Goal: Information Seeking & Learning: Learn about a topic

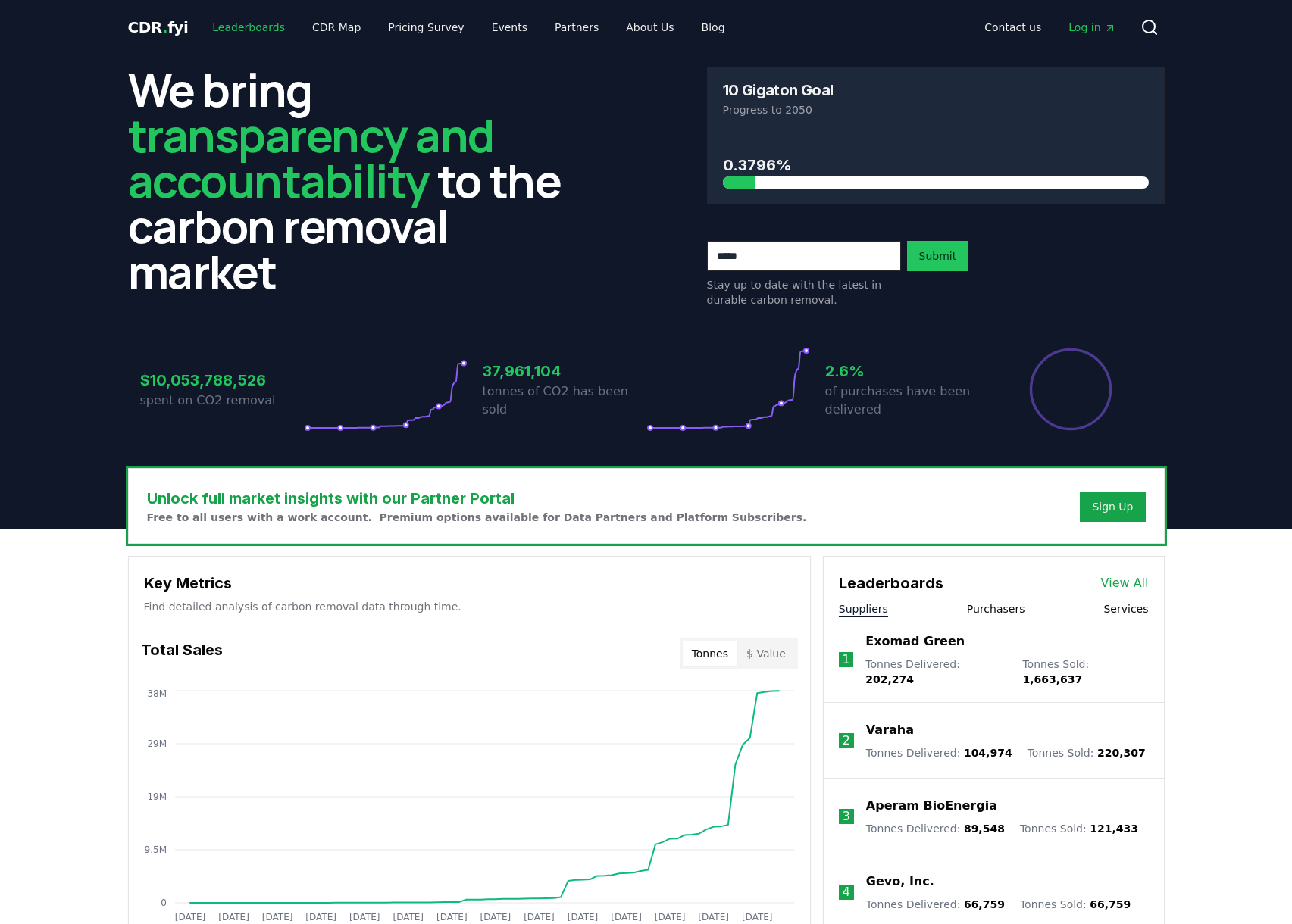
click at [223, 25] on link "Leaderboards" at bounding box center [249, 28] width 97 height 28
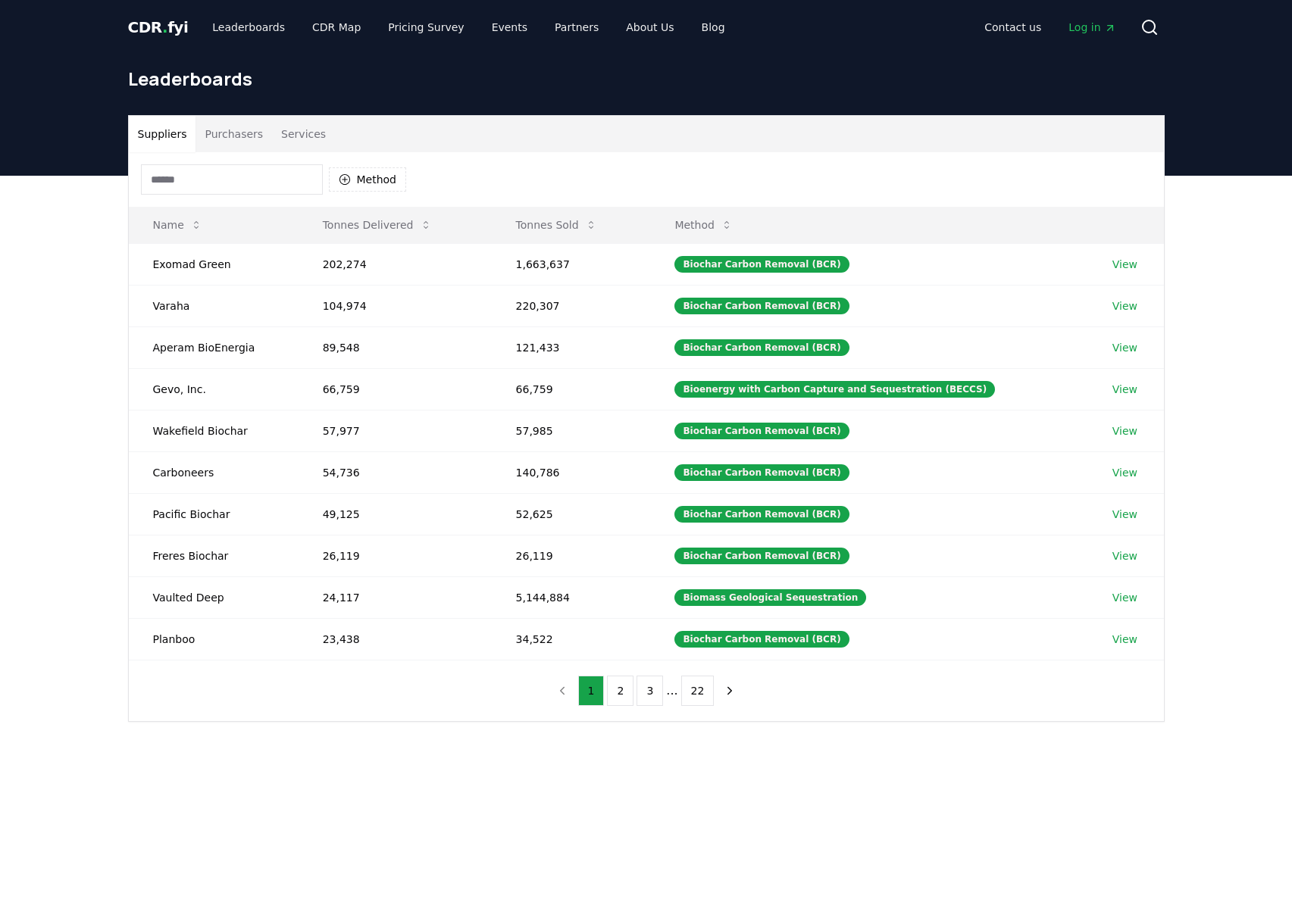
click at [229, 138] on button "Purchasers" at bounding box center [233, 134] width 77 height 36
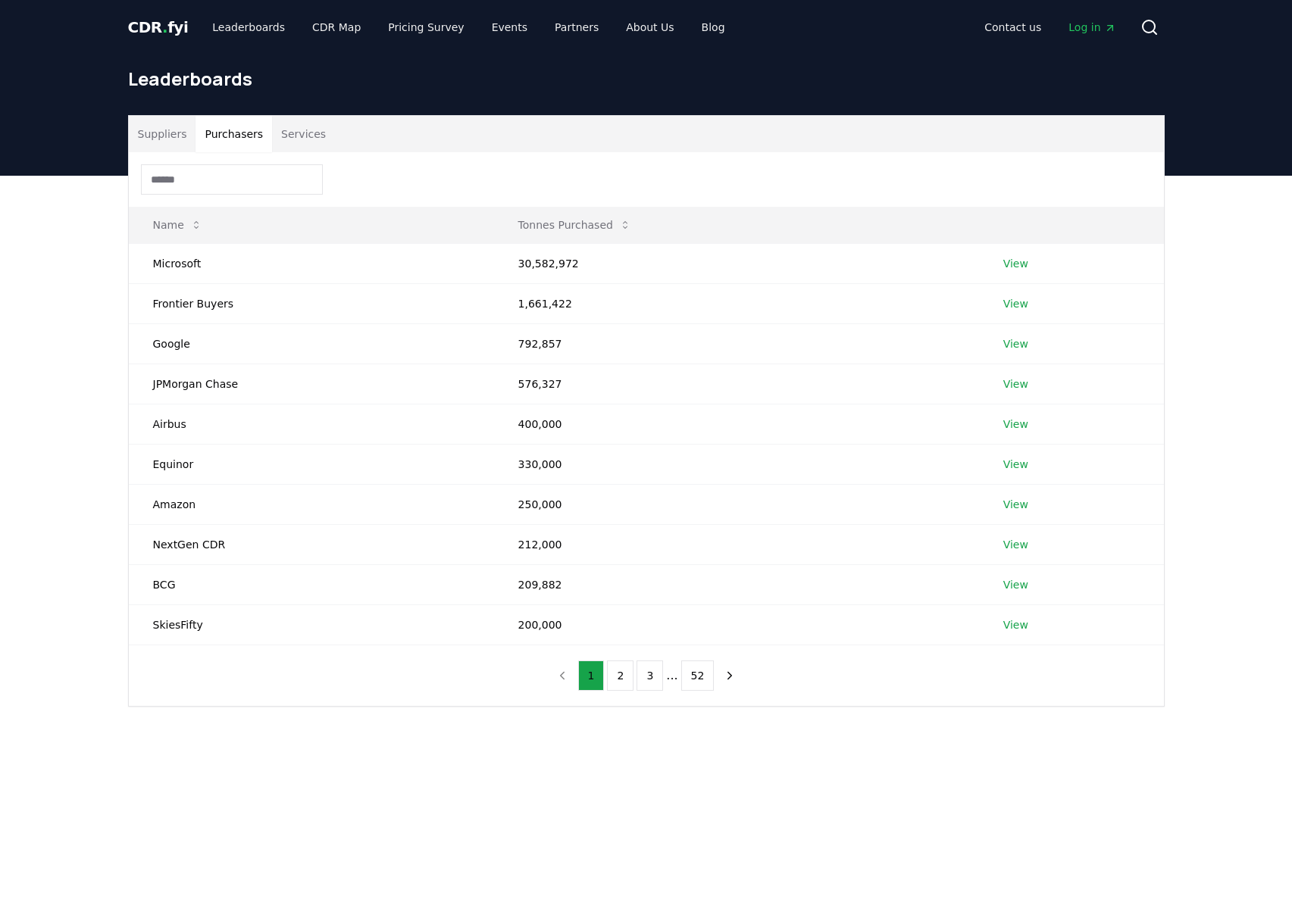
click at [155, 120] on button "Suppliers" at bounding box center [162, 134] width 67 height 36
click at [238, 128] on button "Purchasers" at bounding box center [233, 134] width 77 height 36
click at [175, 123] on button "Suppliers" at bounding box center [162, 134] width 67 height 36
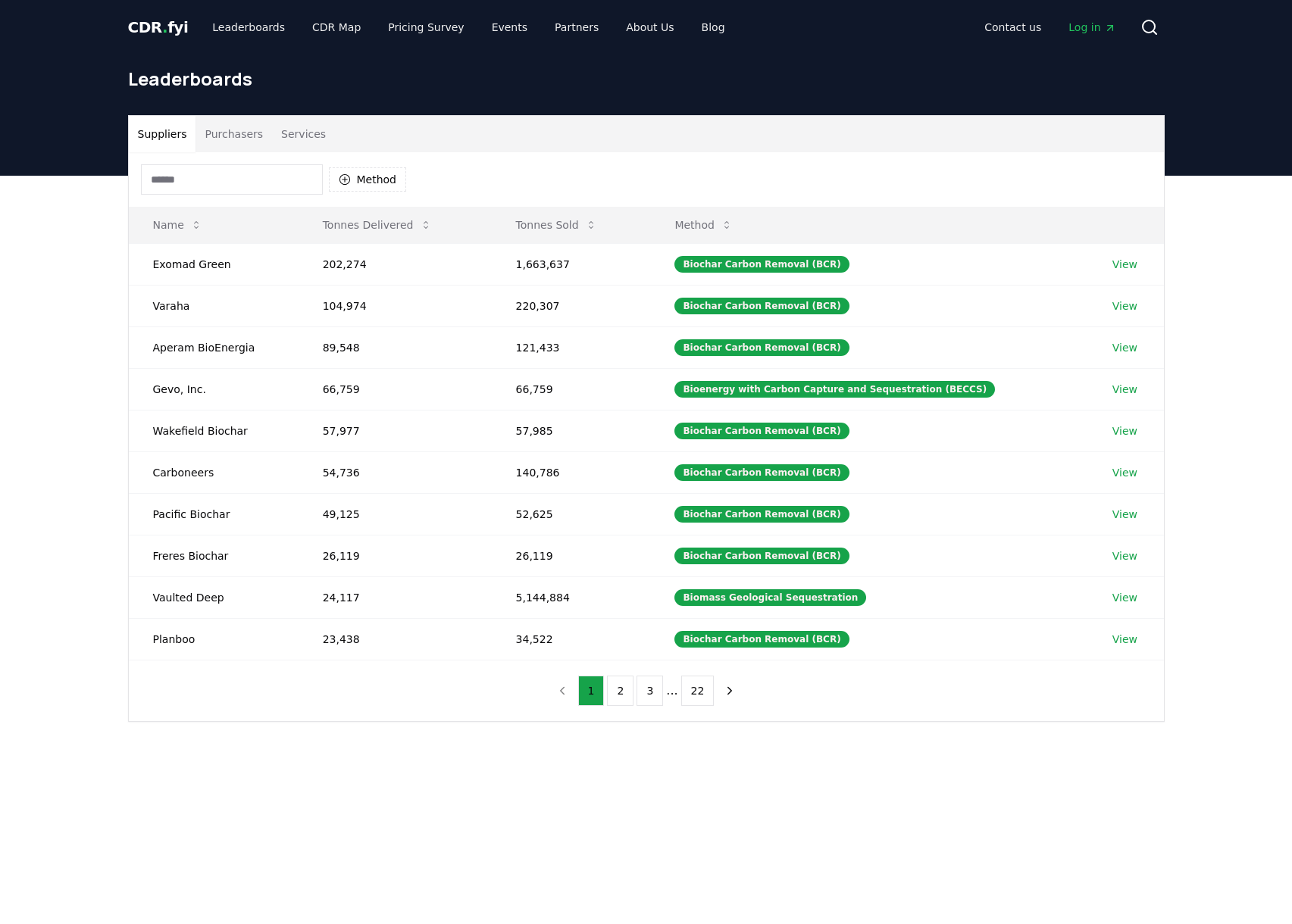
click at [245, 136] on button "Purchasers" at bounding box center [233, 134] width 77 height 36
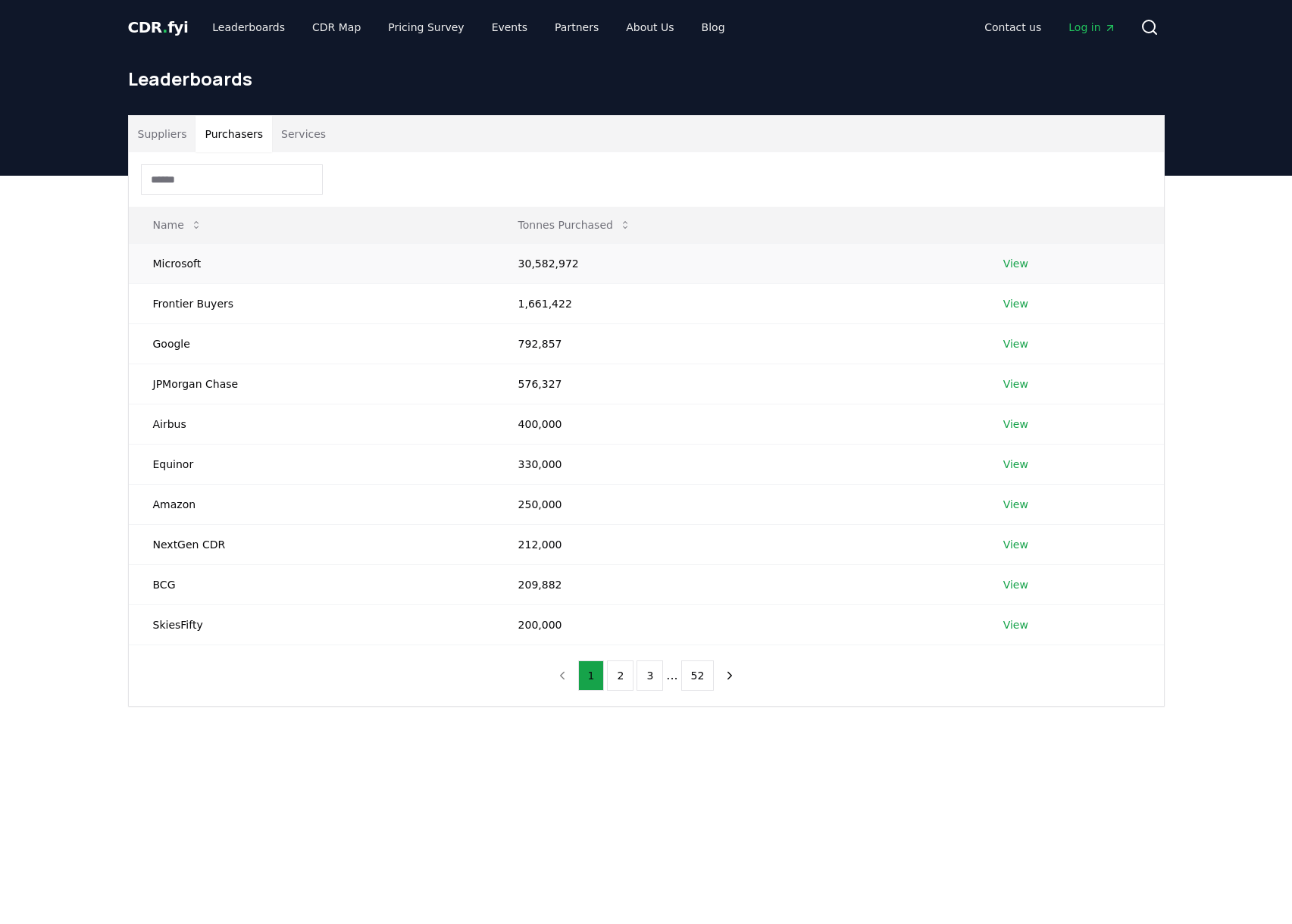
click at [1026, 259] on link "View" at bounding box center [1015, 263] width 25 height 15
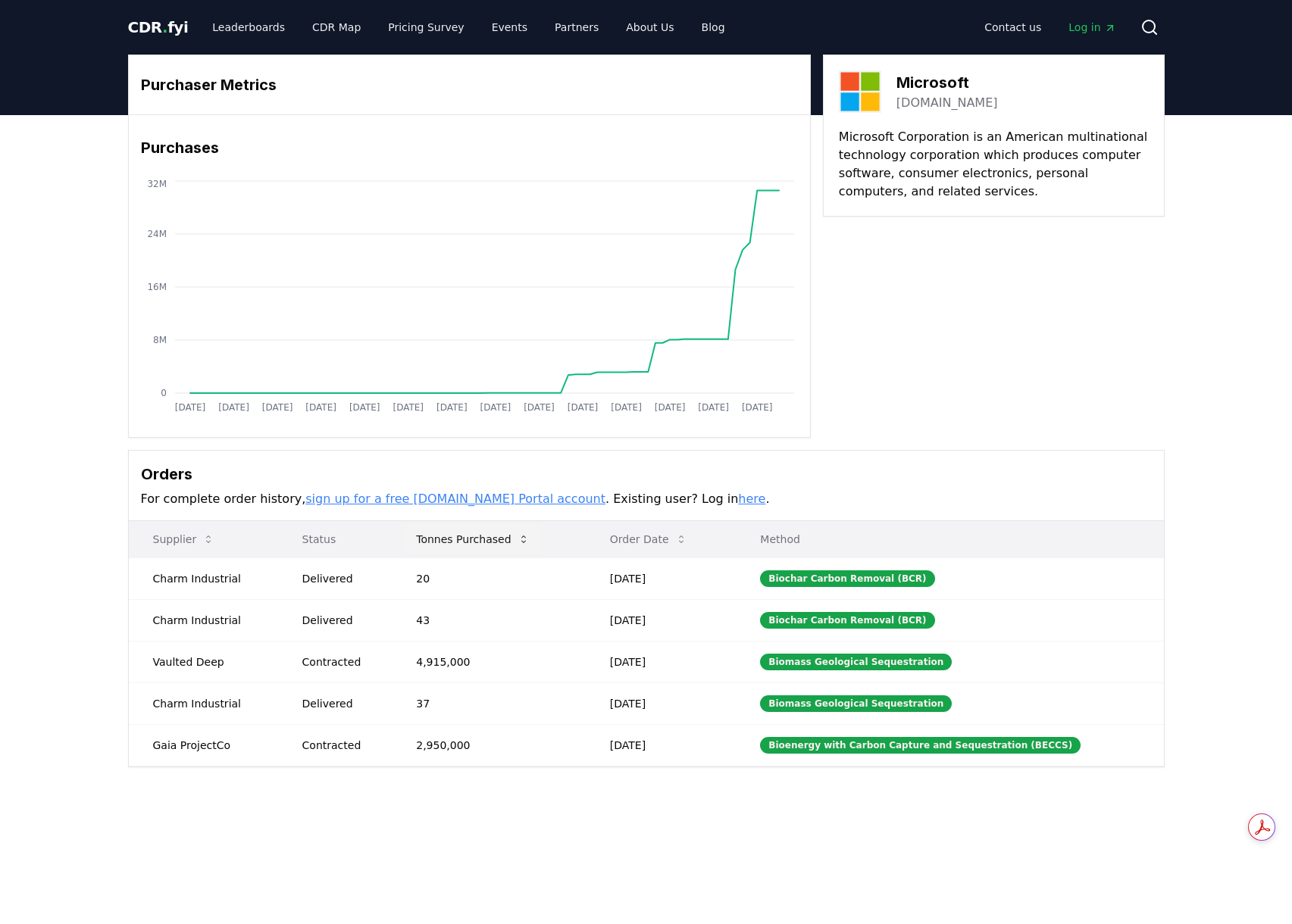
click at [482, 540] on button "Tonnes Purchased" at bounding box center [472, 539] width 137 height 30
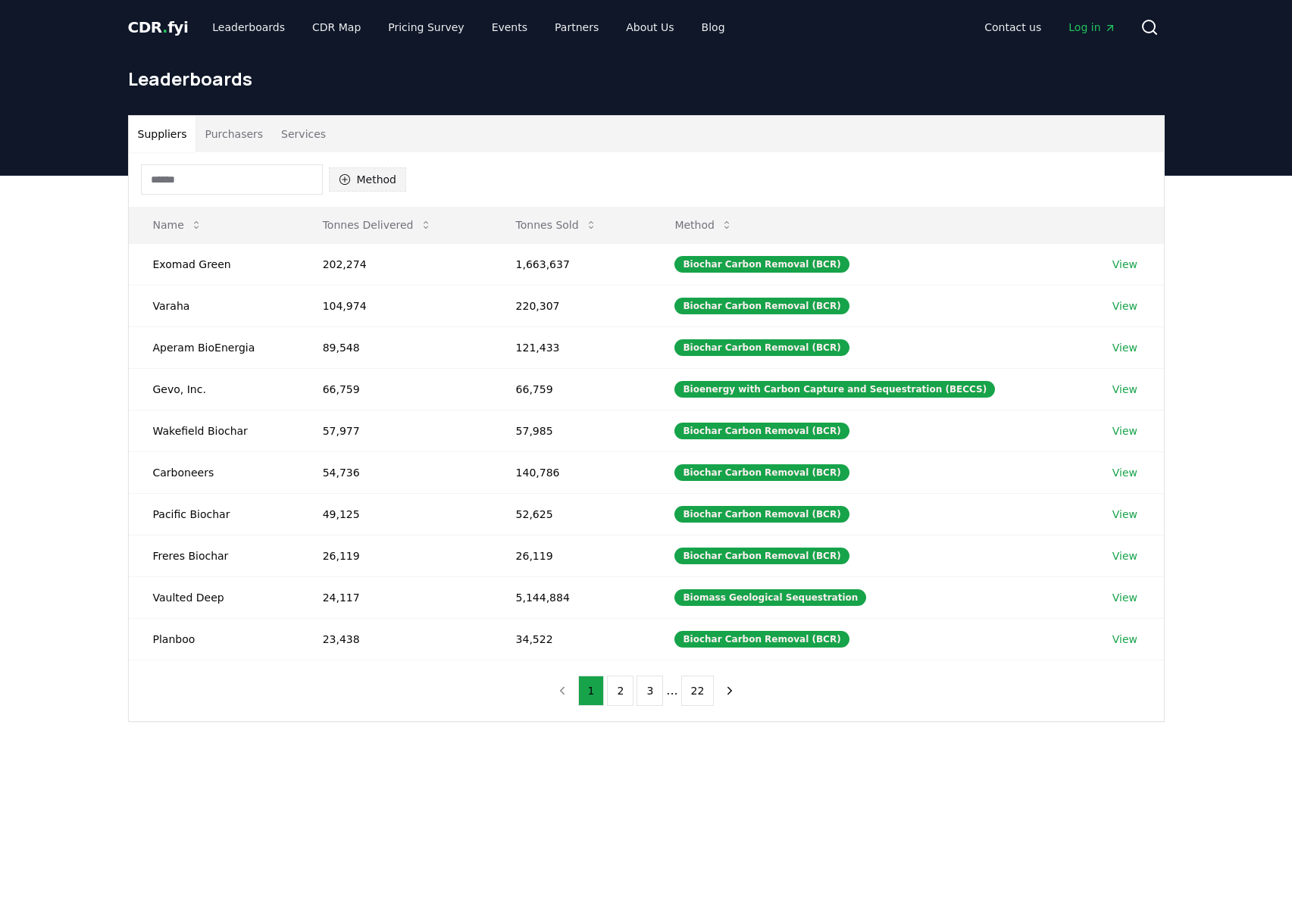
click at [359, 180] on button "Method" at bounding box center [368, 180] width 78 height 24
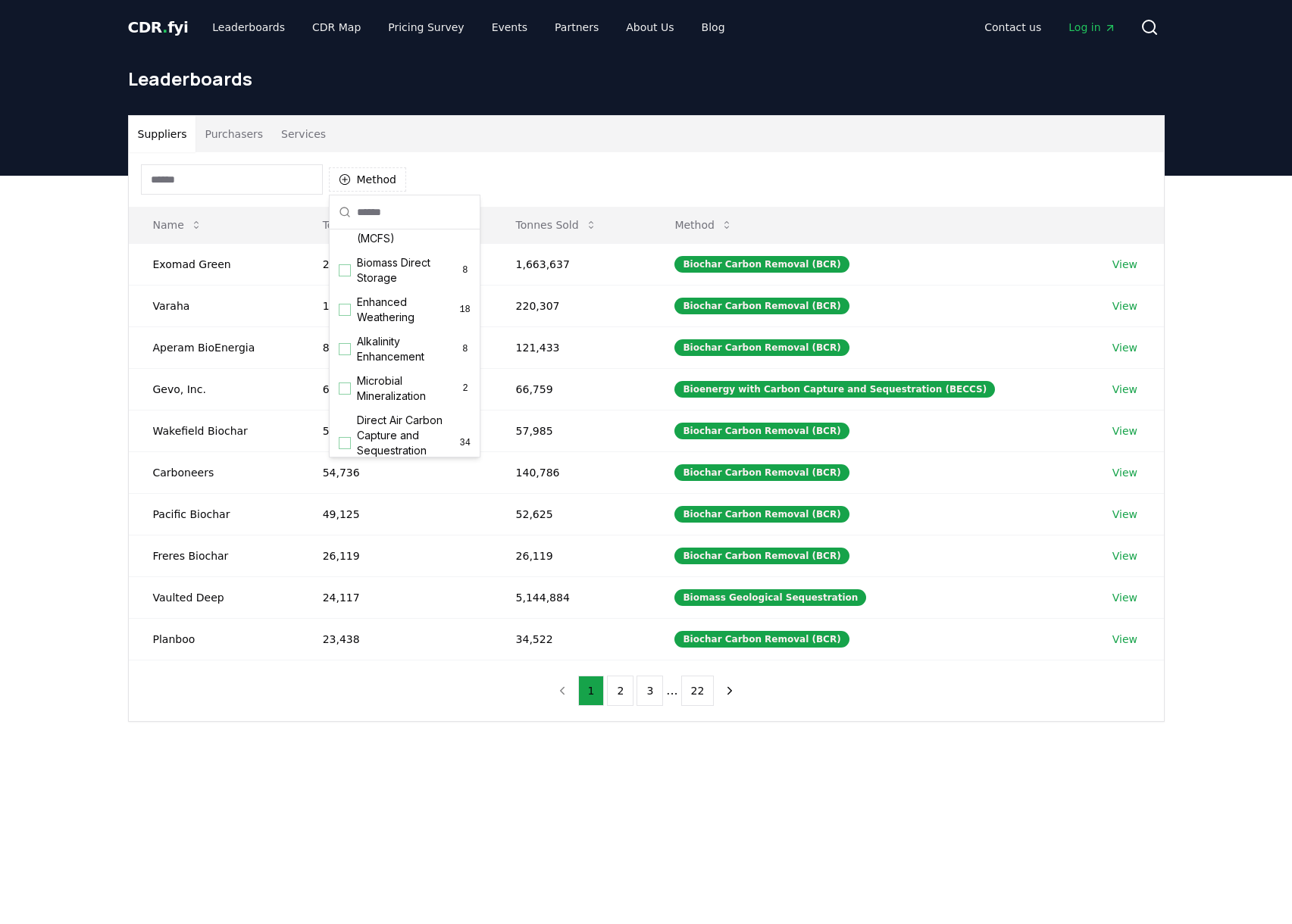
scroll to position [254, 0]
click at [401, 295] on span "Enhanced Weathering" at bounding box center [408, 279] width 102 height 30
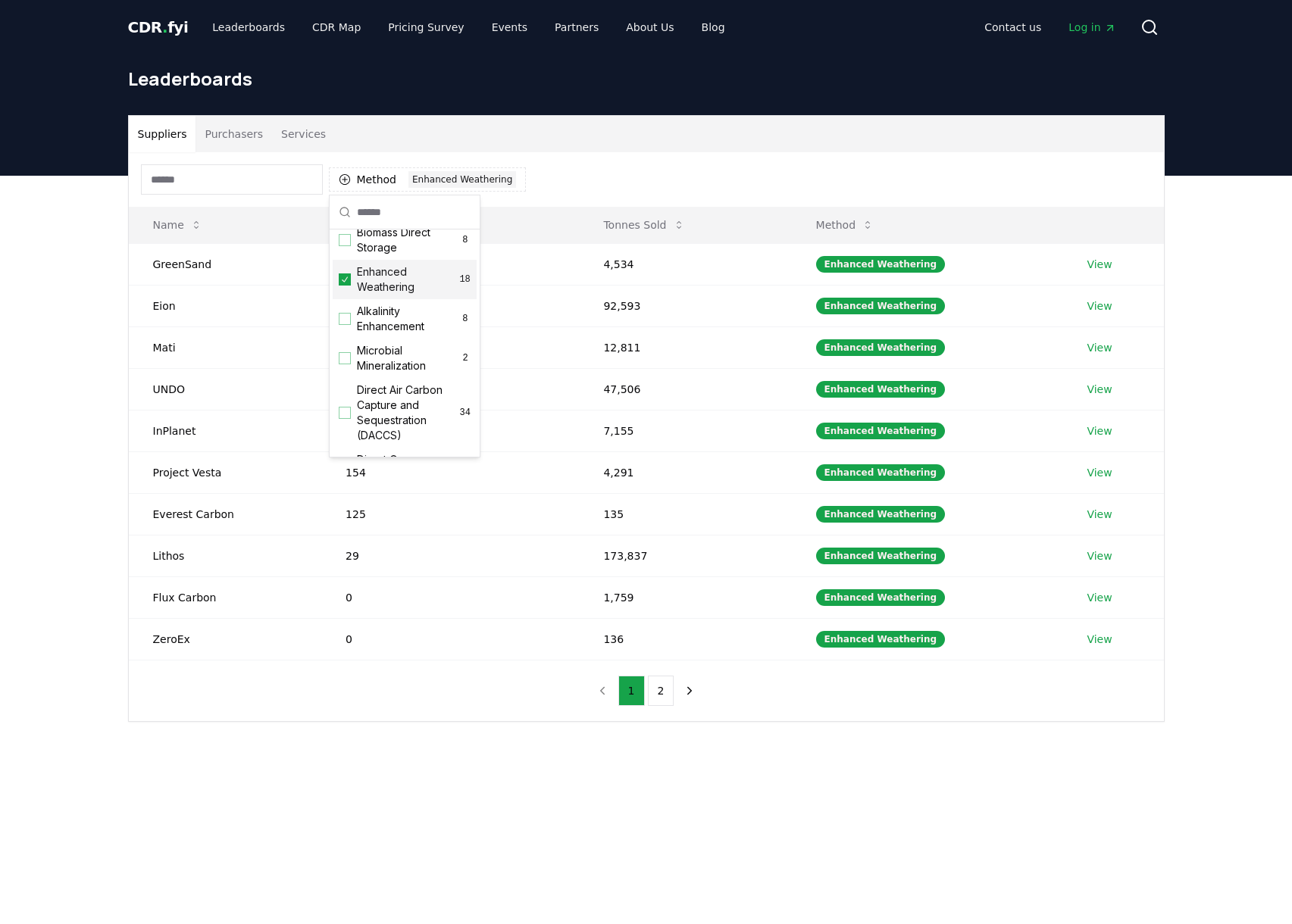
click at [725, 108] on div "Leaderboards" at bounding box center [646, 84] width 1060 height 61
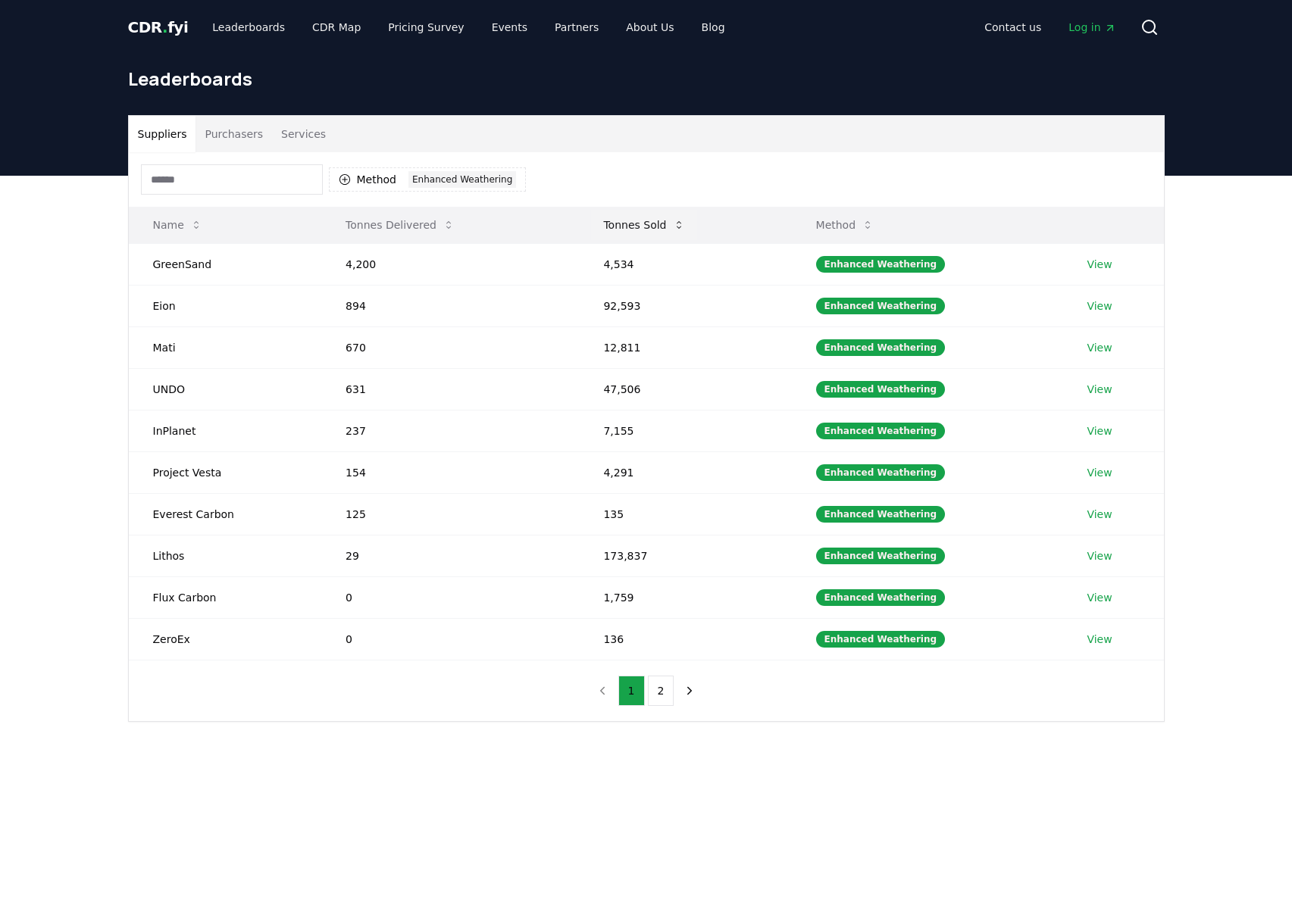
click at [640, 228] on button "Tonnes Sold" at bounding box center [644, 224] width 105 height 30
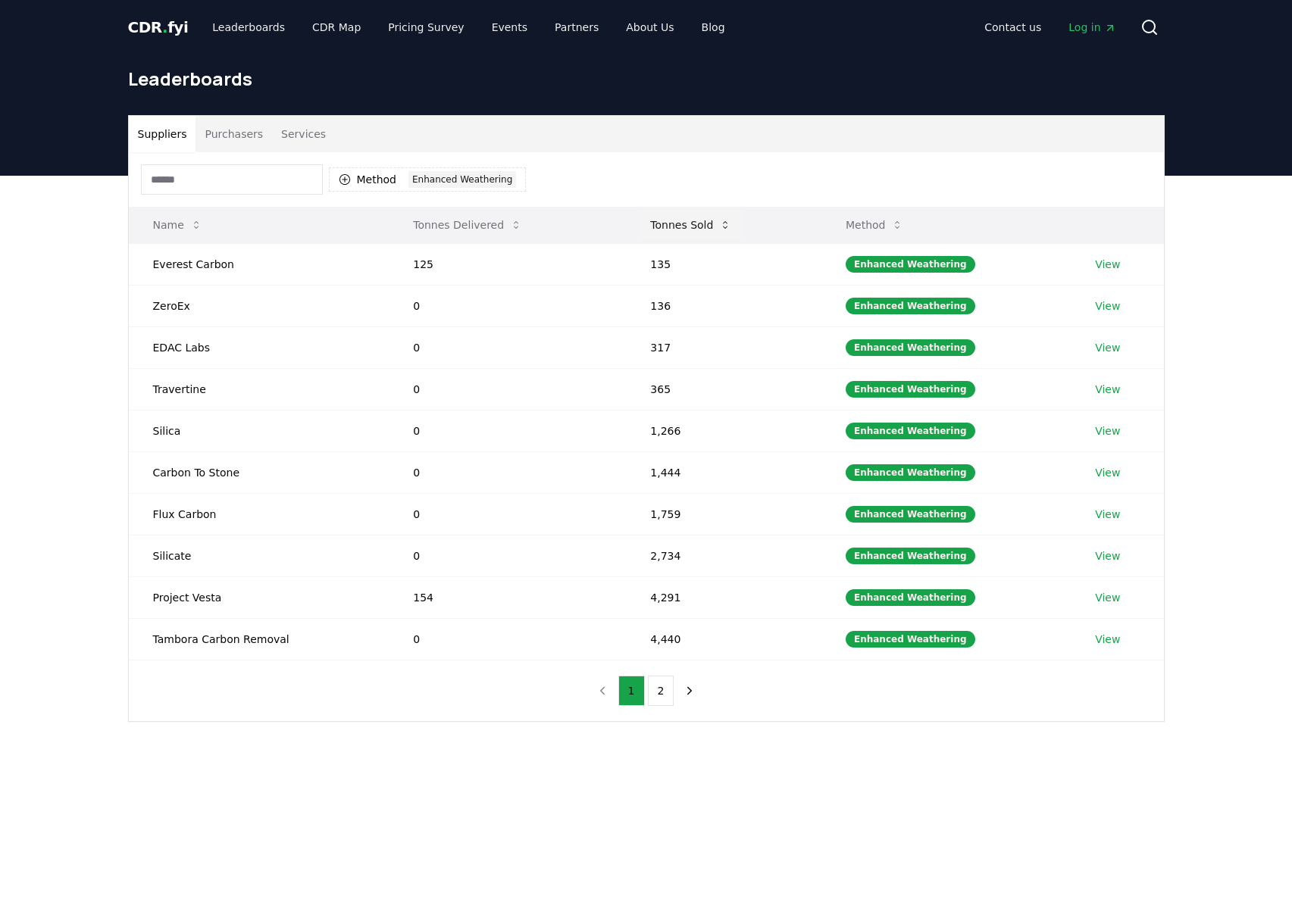
click at [705, 219] on button "Tonnes Sold" at bounding box center [691, 224] width 105 height 30
click at [1111, 260] on link "View" at bounding box center [1107, 264] width 25 height 15
